Goal: Find specific page/section

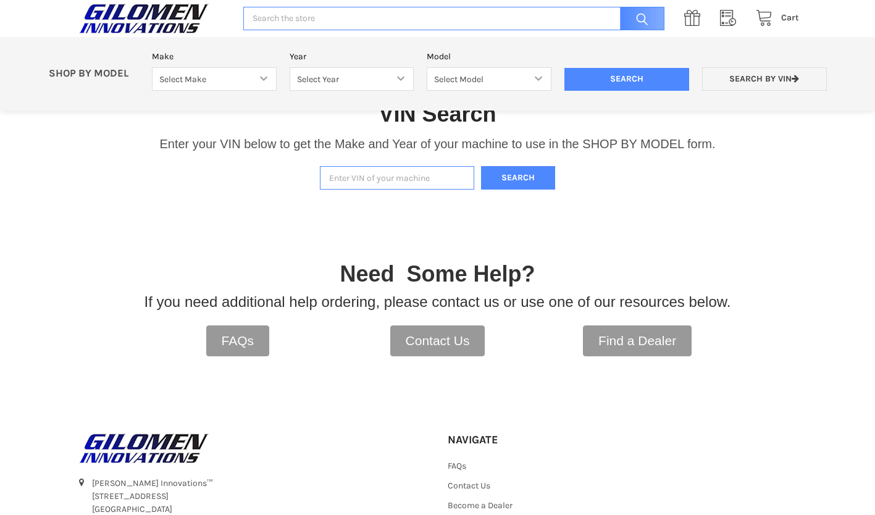
click at [403, 182] on input "Enter VIN of your machine" at bounding box center [397, 178] width 154 height 24
type input "3nsrge998hh001690"
click at [525, 183] on button "Search" at bounding box center [518, 178] width 74 height 24
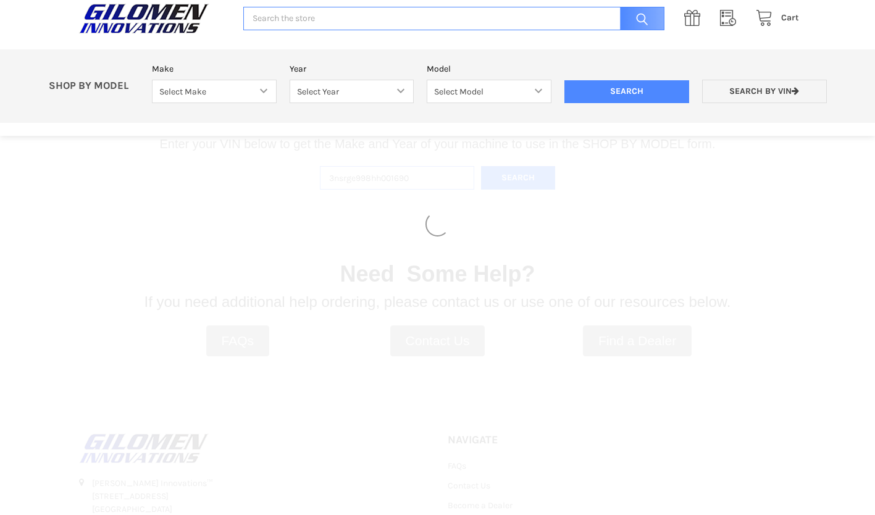
select select "353"
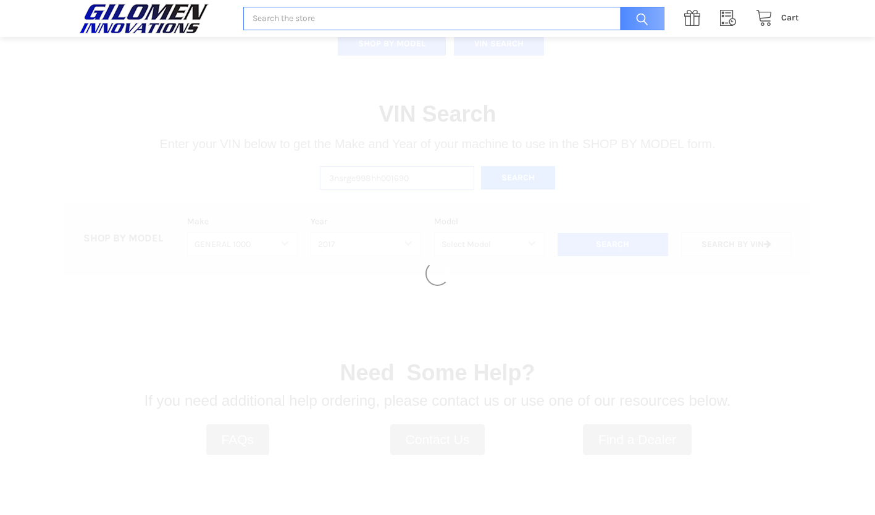
select select "355"
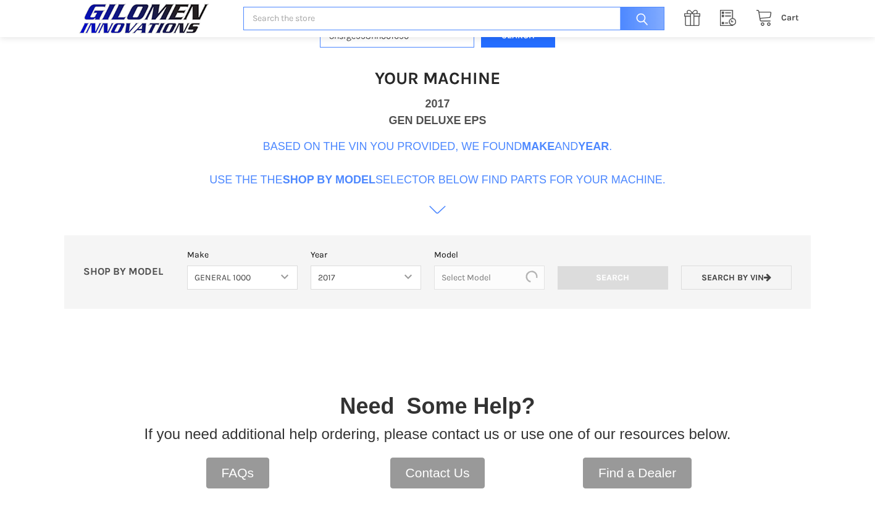
scroll to position [378, 0]
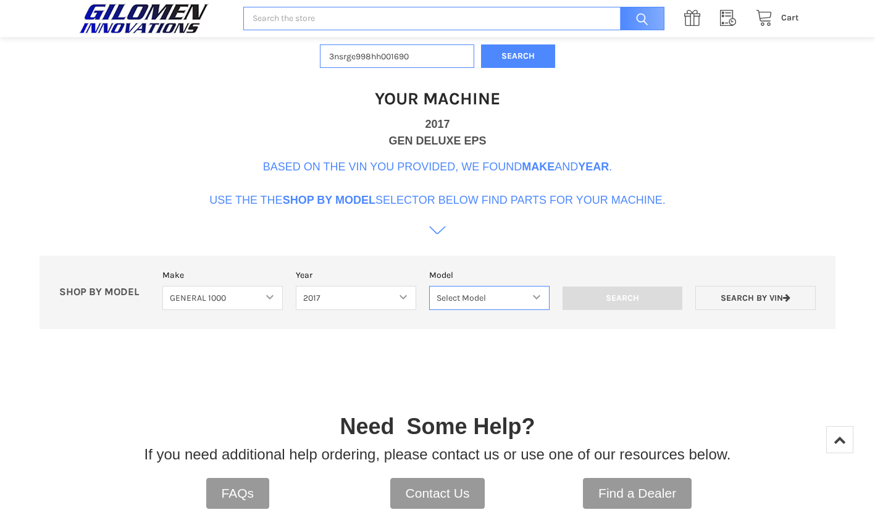
click at [536, 294] on select "Select Model General 1000 General 1000 4 Passenger" at bounding box center [489, 298] width 120 height 24
select select "189"
click at [429, 286] on select "Select Model General 1000 General 1000 4 Passenger" at bounding box center [489, 298] width 120 height 24
click at [640, 303] on input "Search" at bounding box center [623, 298] width 120 height 23
